Goal: Task Accomplishment & Management: Manage account settings

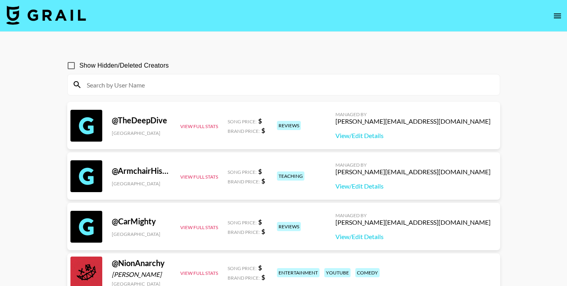
click at [556, 19] on icon "open drawer" at bounding box center [558, 16] width 10 height 10
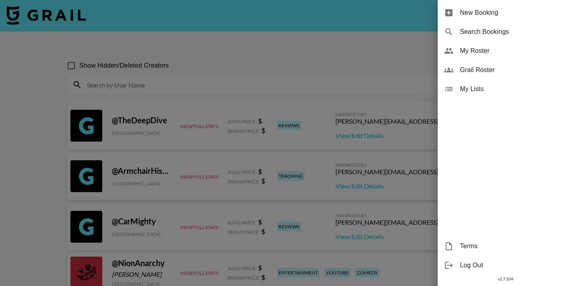
click at [155, 38] on div at bounding box center [286, 143] width 573 height 286
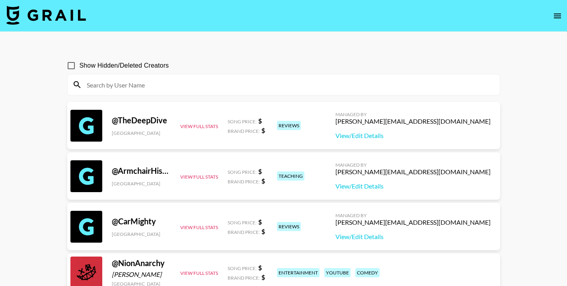
click at [53, 16] on img at bounding box center [46, 15] width 80 height 19
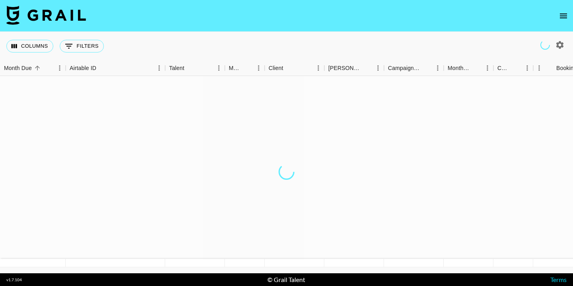
click at [210, 189] on div at bounding box center [286, 171] width 573 height 191
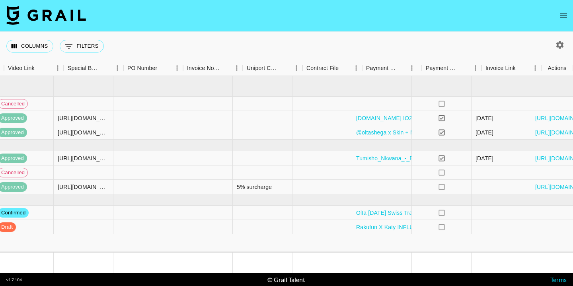
scroll to position [0, 748]
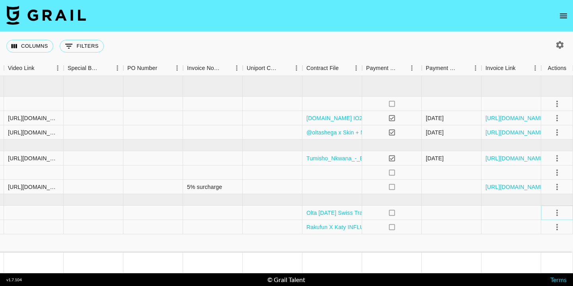
click at [557, 208] on icon "select merge strategy" at bounding box center [558, 213] width 10 height 10
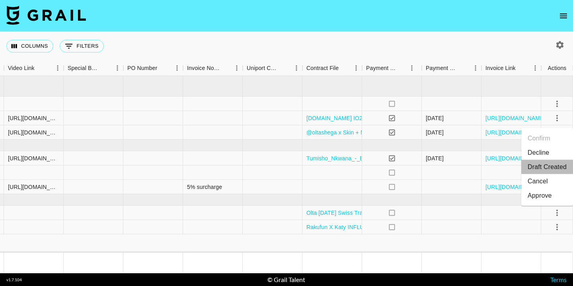
click at [541, 167] on li "Draft Created" at bounding box center [547, 167] width 52 height 14
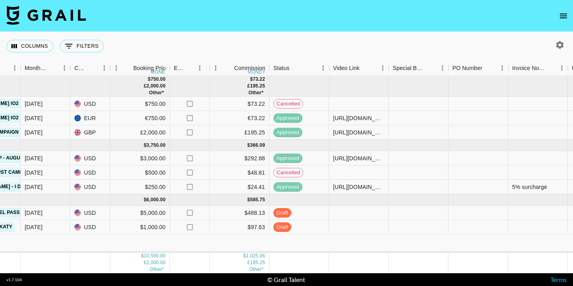
scroll to position [0, 423]
click at [351, 221] on div at bounding box center [359, 227] width 60 height 14
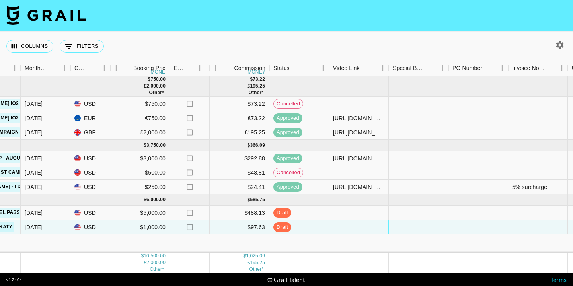
click at [351, 225] on div at bounding box center [359, 227] width 60 height 14
click at [345, 228] on input "text" at bounding box center [359, 227] width 59 height 6
paste input "[URL][DOMAIN_NAME]"
type input "[URL][DOMAIN_NAME]"
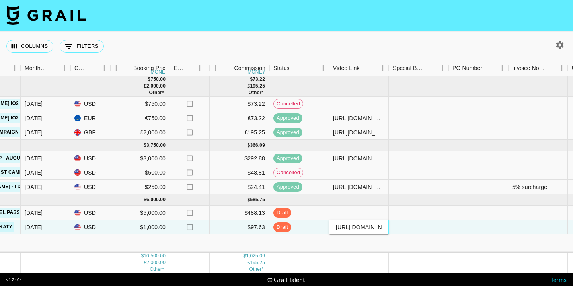
click at [400, 240] on div "[DATE] ( 3 ) $ 750.00 £ 2,000.00 Other* $ 73.22 £ 195.25 Other* rec8bomtDBeeXrc…" at bounding box center [238, 164] width 1322 height 177
drag, startPoint x: 335, startPoint y: 273, endPoint x: 165, endPoint y: 276, distance: 170.4
click at [165, 276] on footer "v 1.7.104 © Grail Talent Terms" at bounding box center [286, 279] width 573 height 13
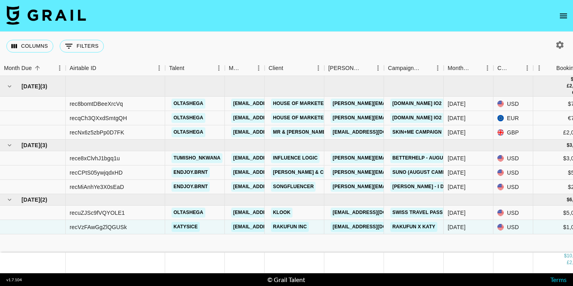
scroll to position [0, 748]
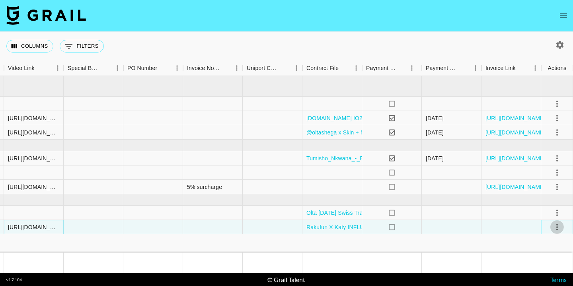
click at [556, 227] on icon "select merge strategy" at bounding box center [558, 228] width 10 height 10
click at [560, 229] on icon "select merge strategy" at bounding box center [558, 228] width 10 height 10
click at [549, 214] on div "Approve" at bounding box center [540, 210] width 24 height 10
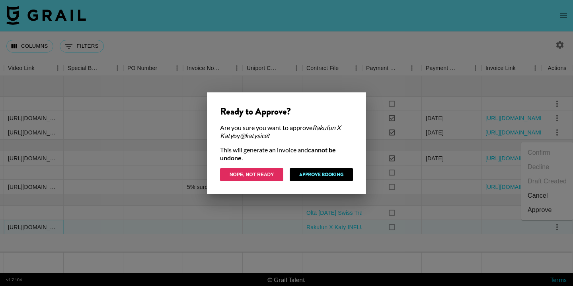
click at [244, 171] on button "Nope, Not Ready" at bounding box center [251, 174] width 63 height 13
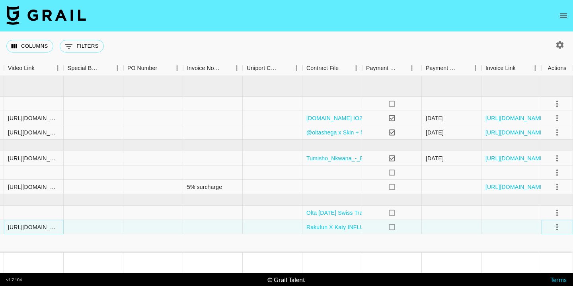
click at [556, 228] on icon "select merge strategy" at bounding box center [558, 228] width 10 height 10
click at [538, 209] on div "Approve" at bounding box center [540, 210] width 24 height 10
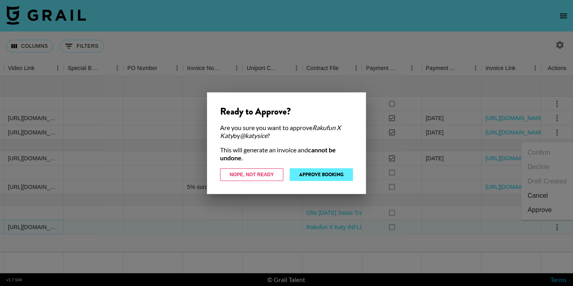
click at [328, 174] on button "Approve Booking" at bounding box center [321, 174] width 63 height 13
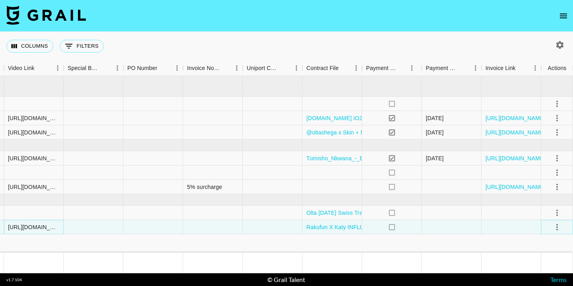
click at [557, 228] on icon "select merge strategy" at bounding box center [558, 228] width 10 height 10
